Goal: Information Seeking & Learning: Learn about a topic

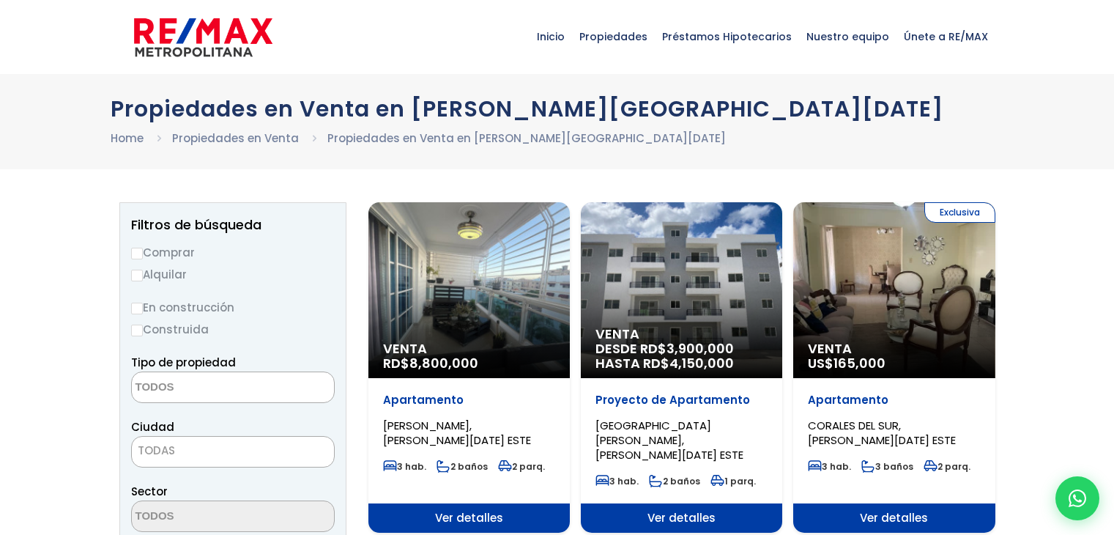
select select
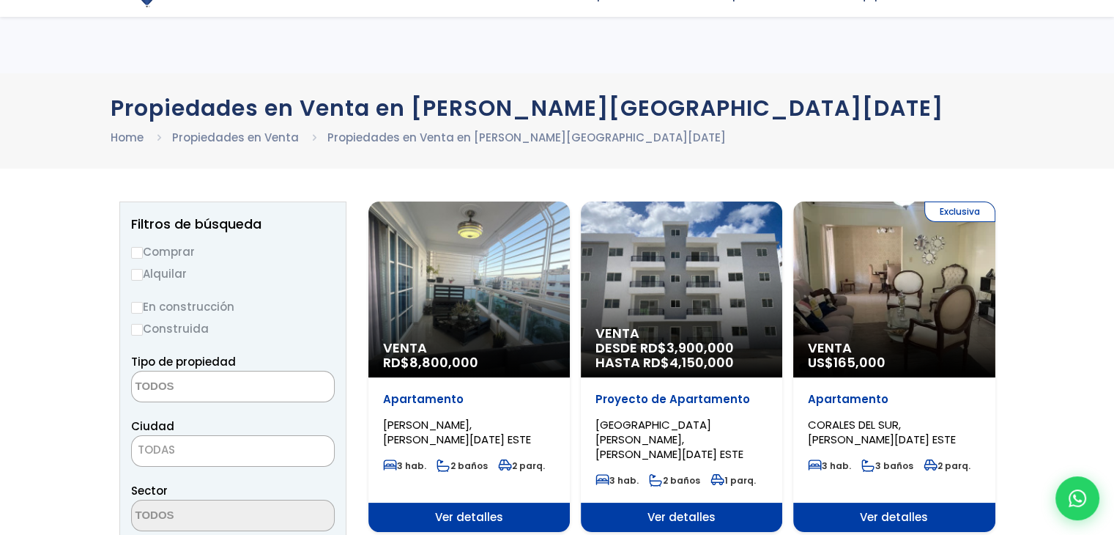
scroll to position [73, 0]
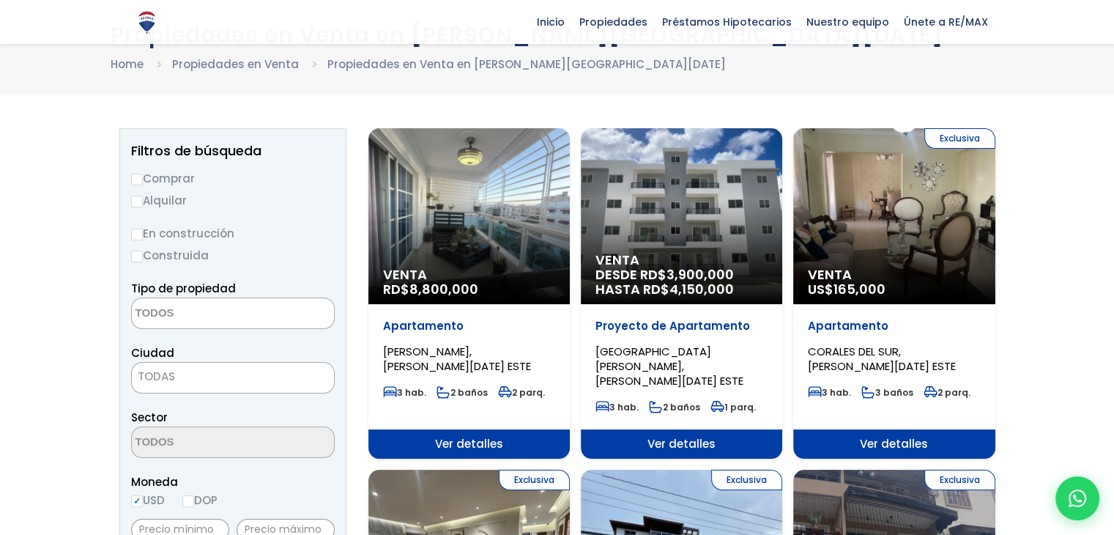
click at [570, 251] on div "Exclusiva Venta US$ 165,000" at bounding box center [468, 216] width 201 height 176
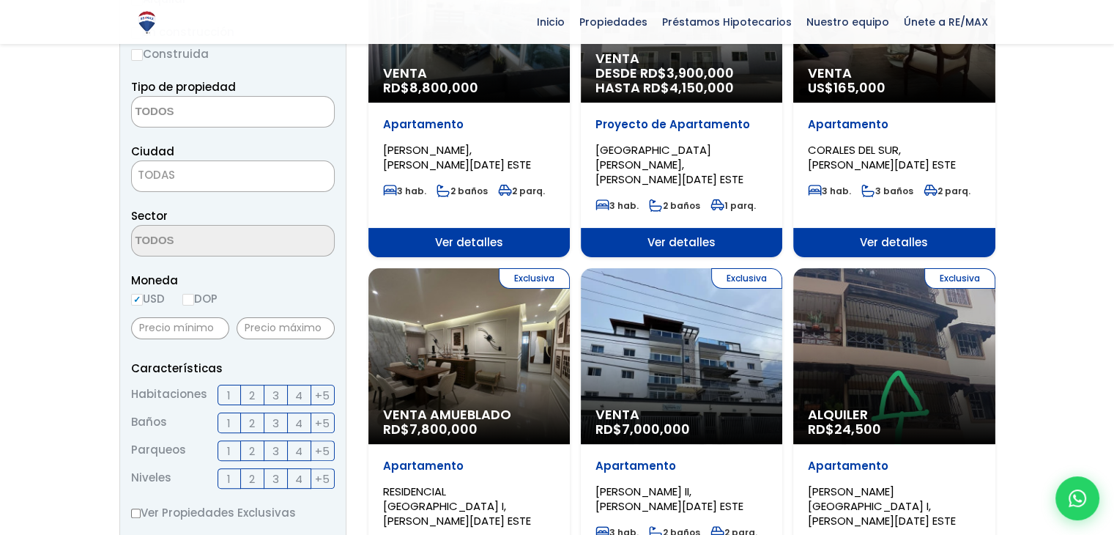
scroll to position [293, 0]
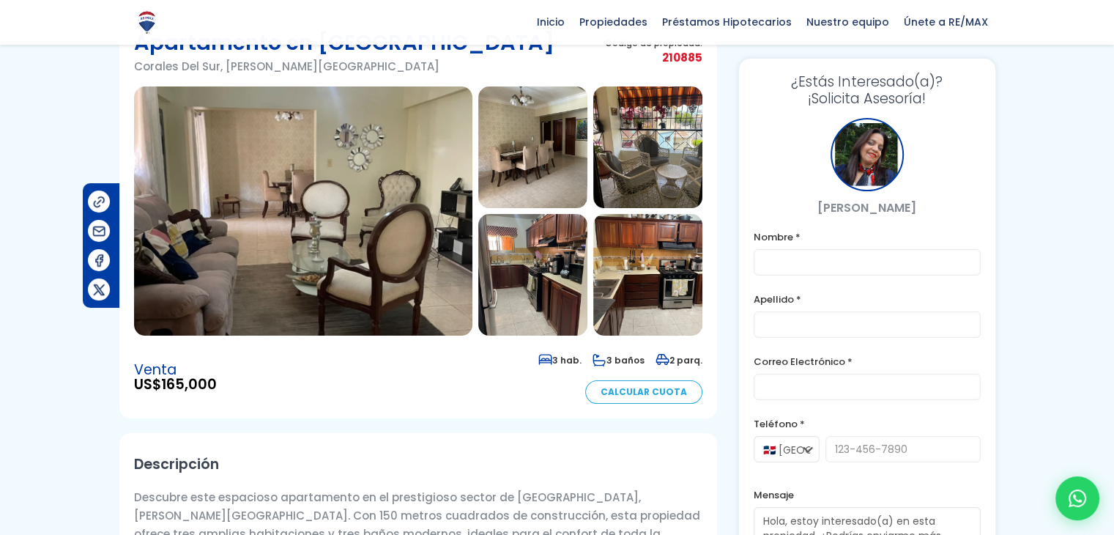
scroll to position [73, 0]
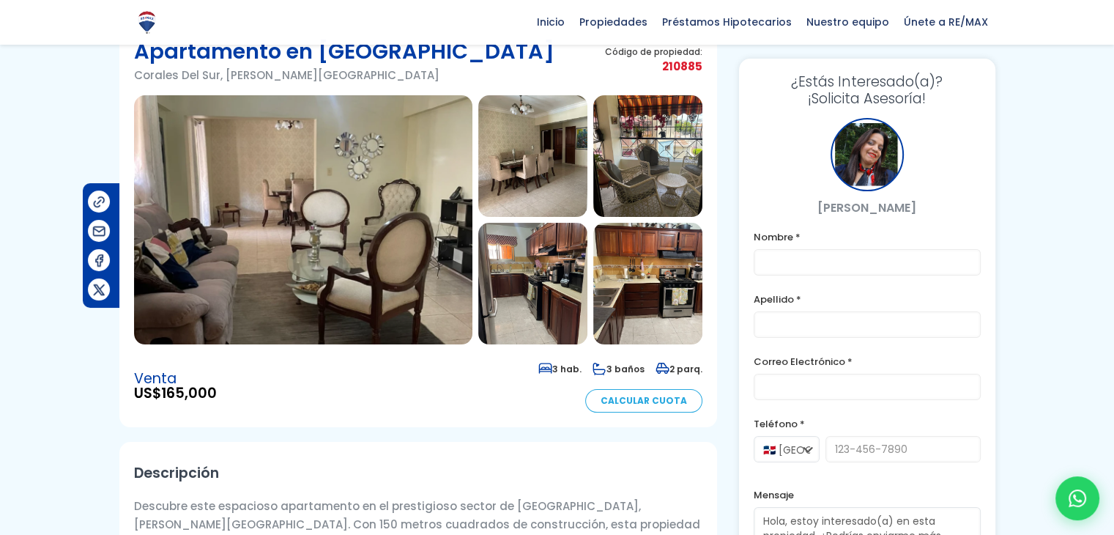
click at [360, 291] on img at bounding box center [303, 219] width 338 height 249
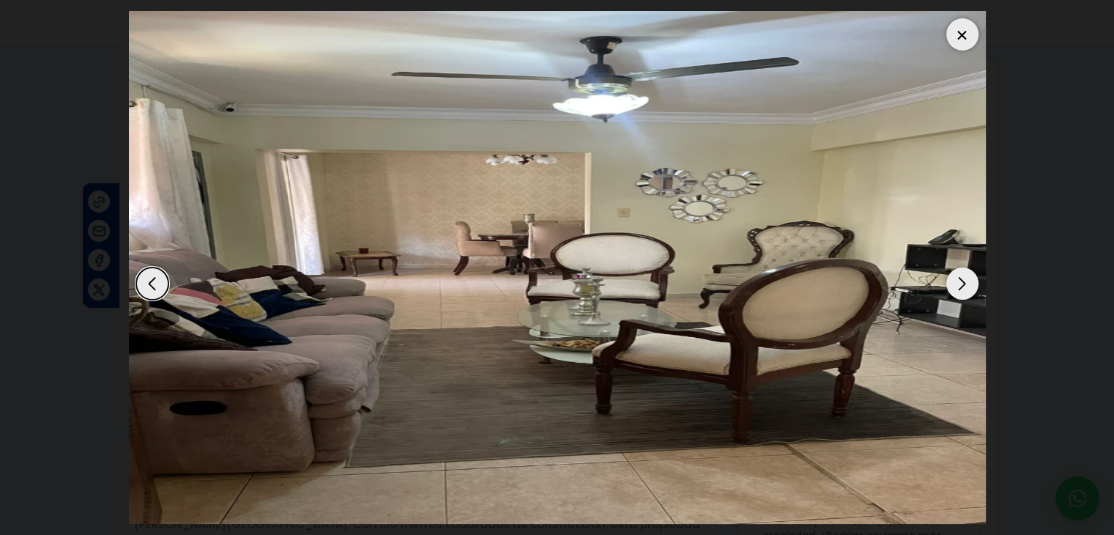
click at [963, 281] on div "Next slide" at bounding box center [962, 283] width 32 height 32
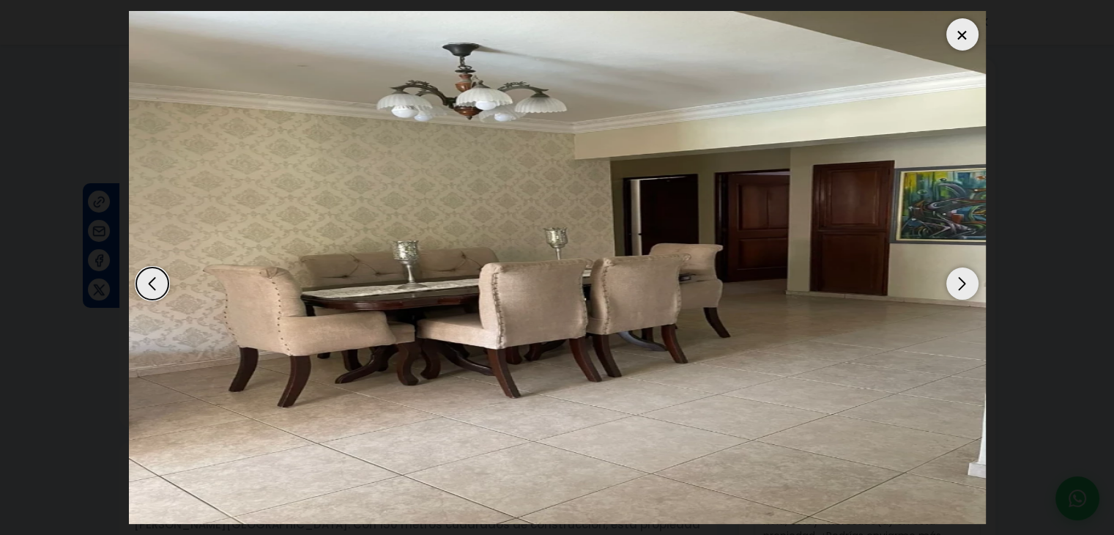
click at [963, 281] on div "Next slide" at bounding box center [962, 283] width 32 height 32
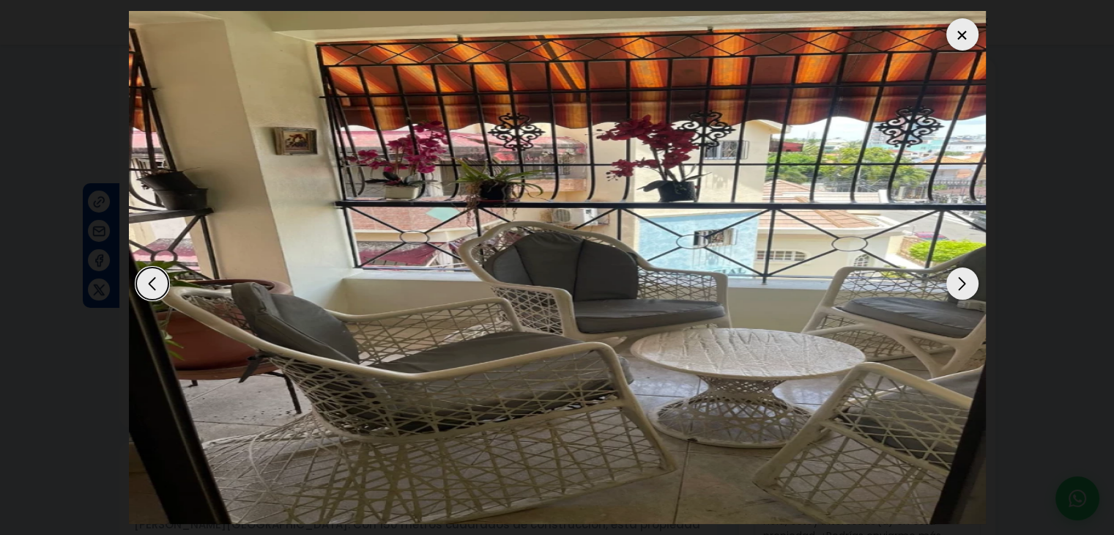
click at [963, 281] on div "Next slide" at bounding box center [962, 283] width 32 height 32
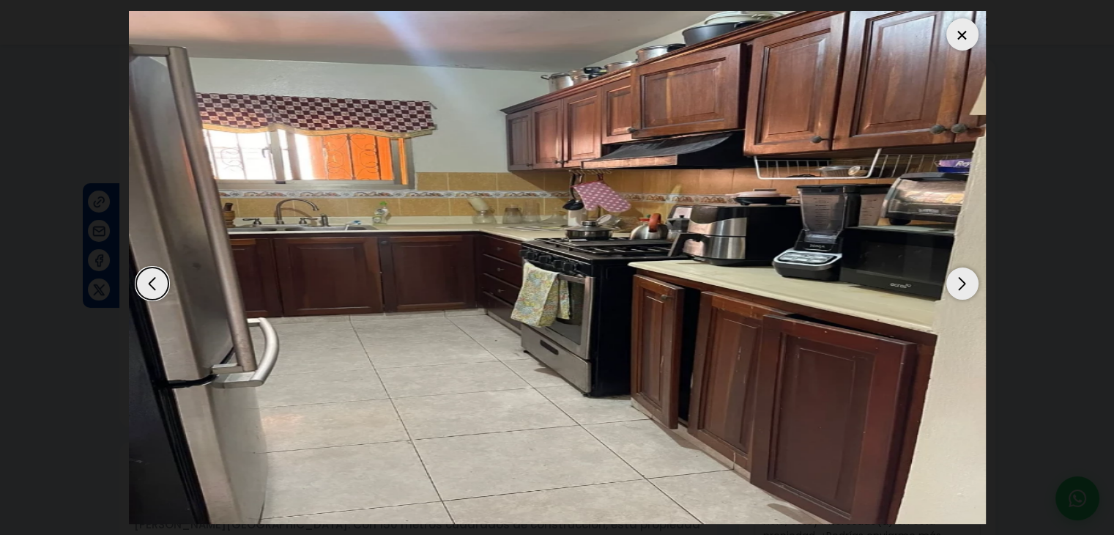
click at [963, 281] on div "Next slide" at bounding box center [962, 283] width 32 height 32
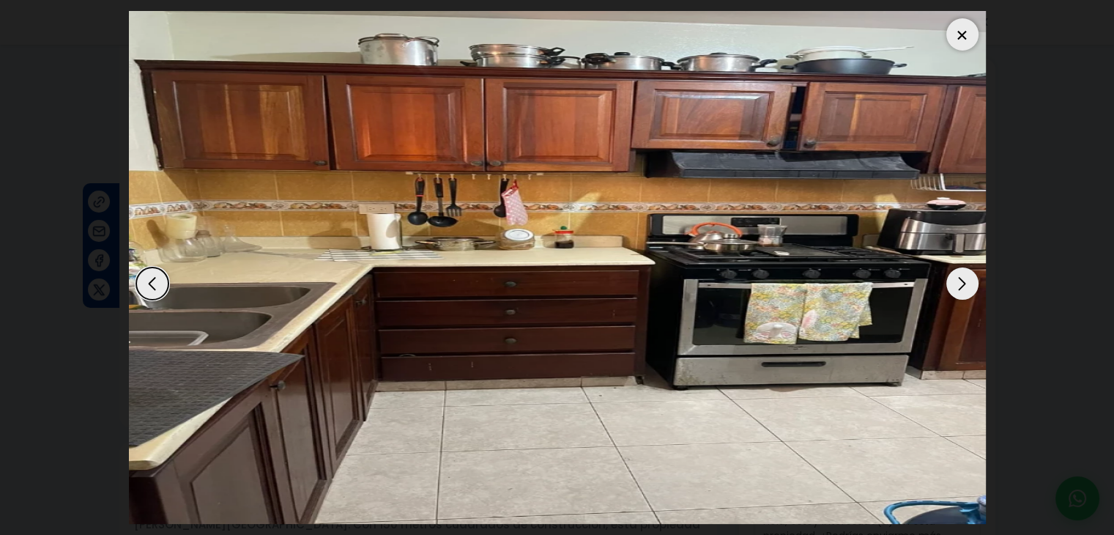
click at [954, 37] on div at bounding box center [962, 34] width 32 height 32
